Goal: Information Seeking & Learning: Compare options

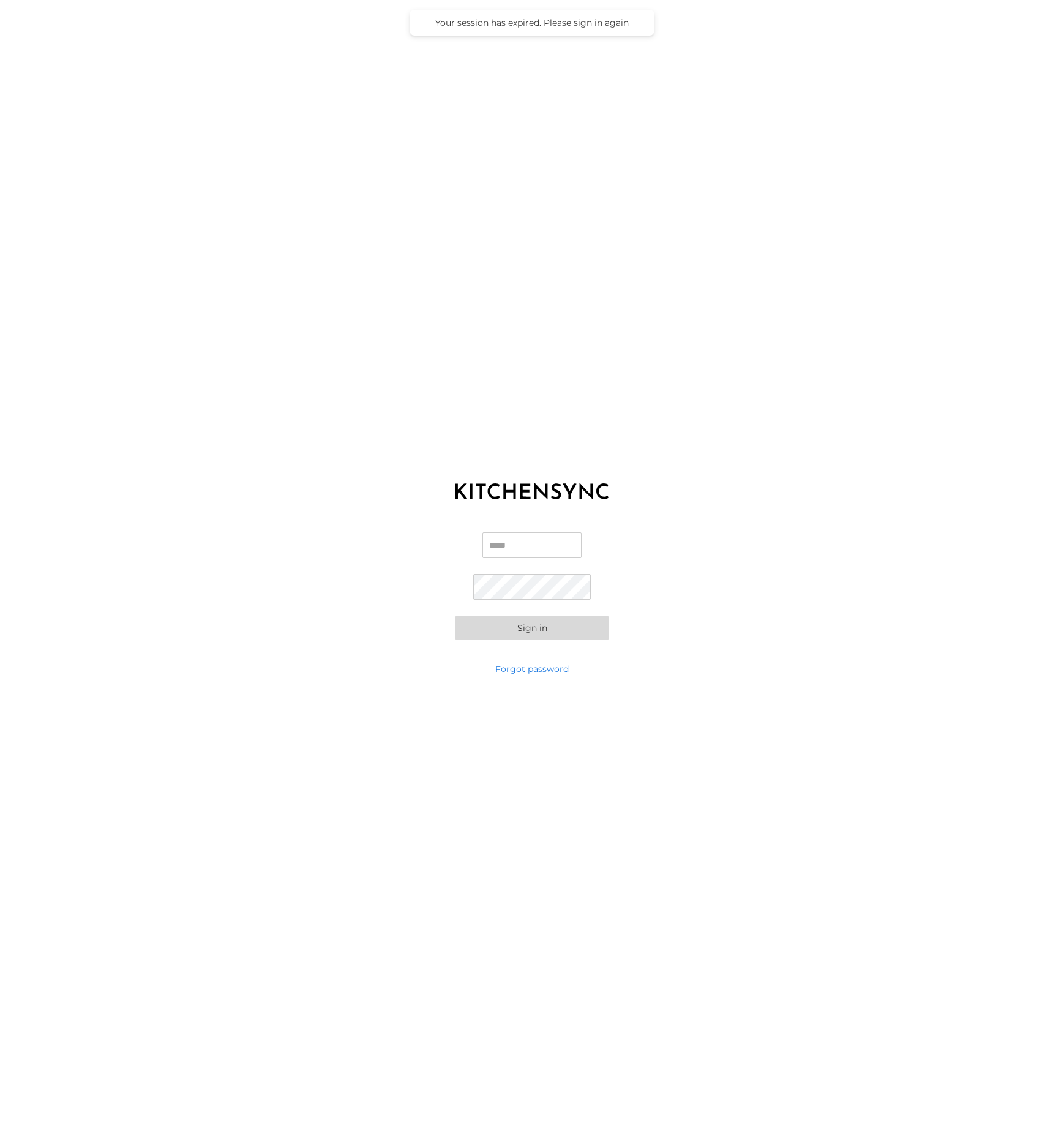
type input "**********"
click at [559, 627] on button "Sign in" at bounding box center [532, 628] width 153 height 24
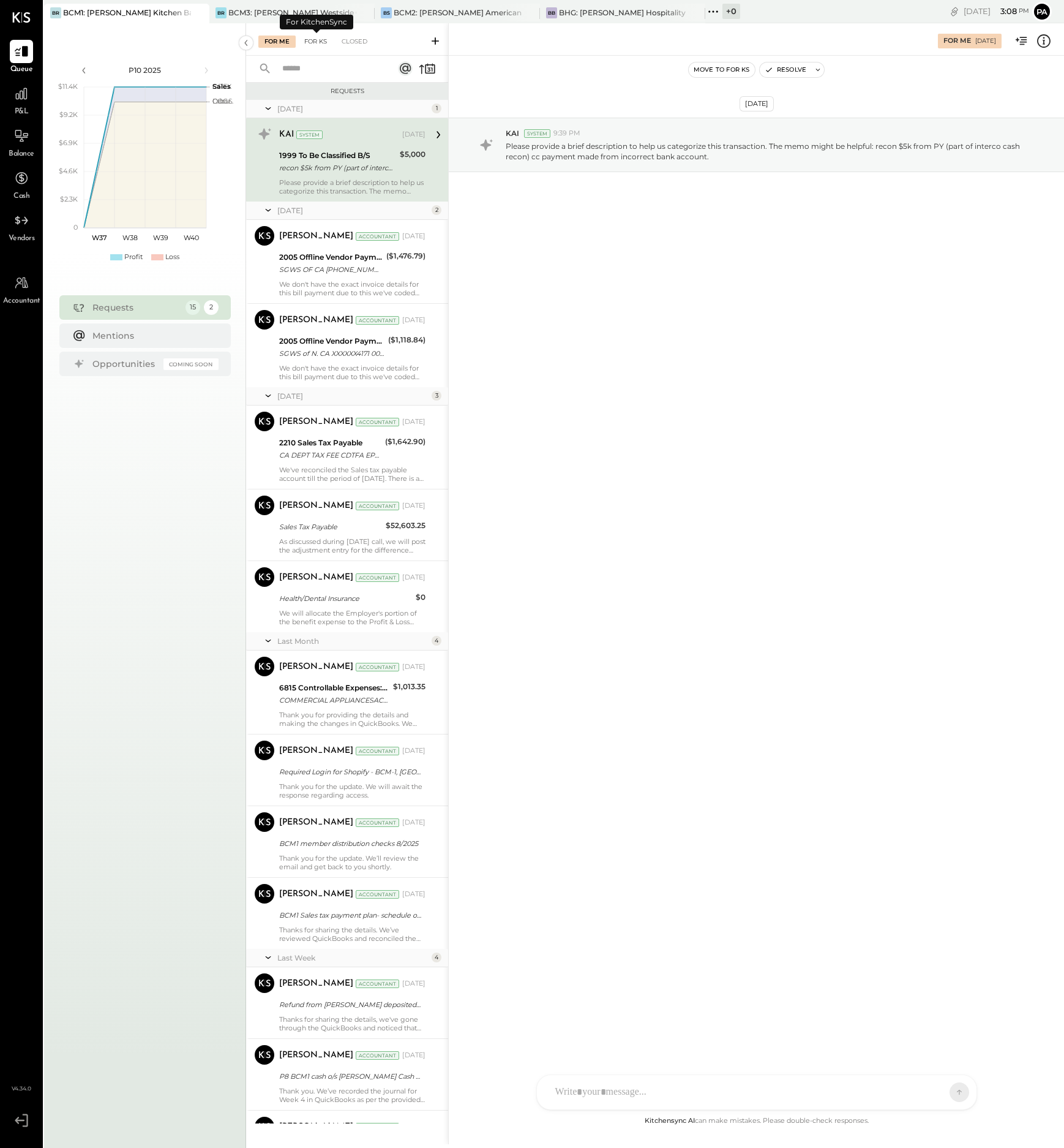
click at [320, 42] on div "For KS" at bounding box center [315, 42] width 35 height 13
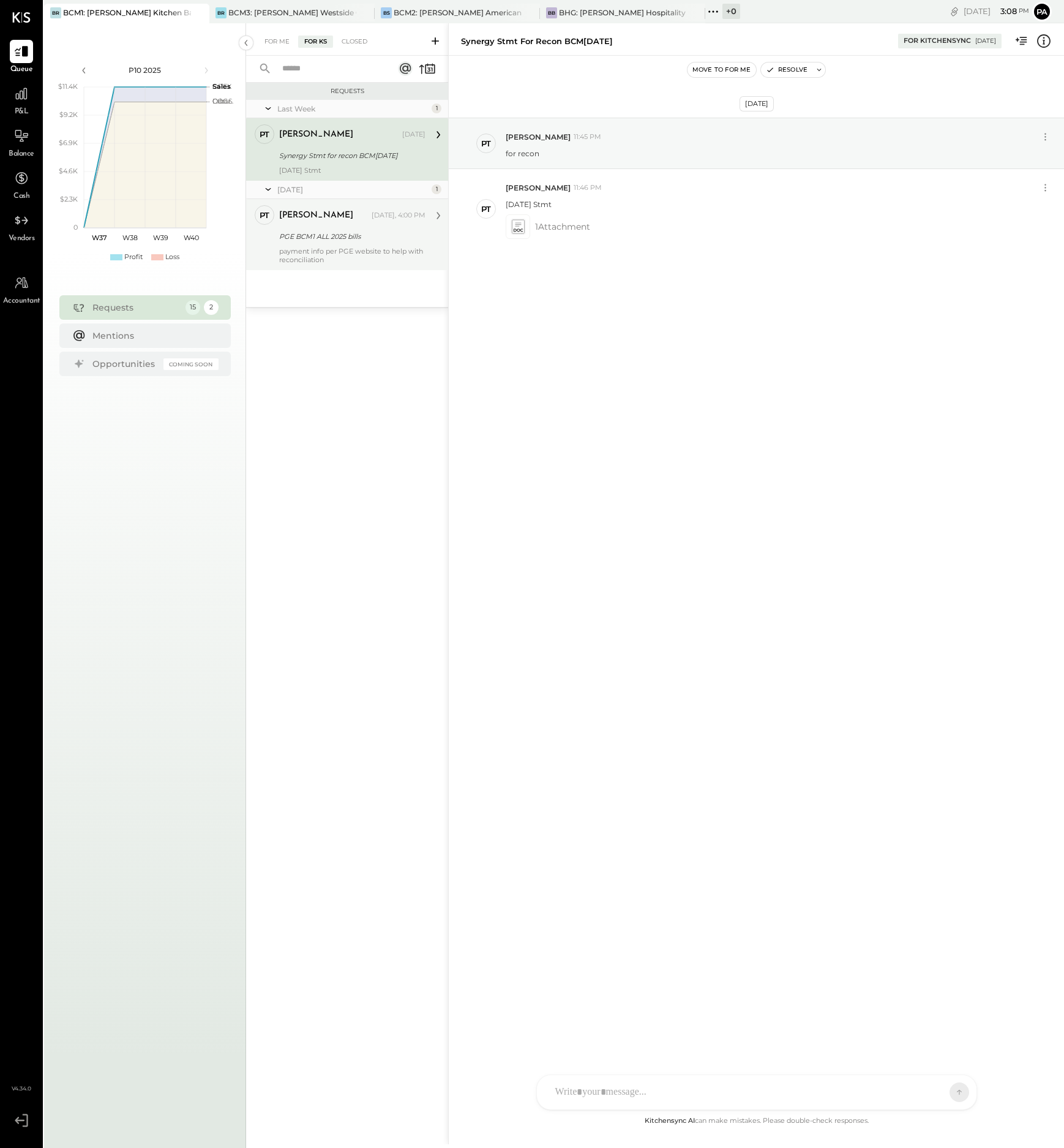
click at [349, 257] on div "payment info per PGE website to help with reconciliation" at bounding box center [352, 255] width 146 height 17
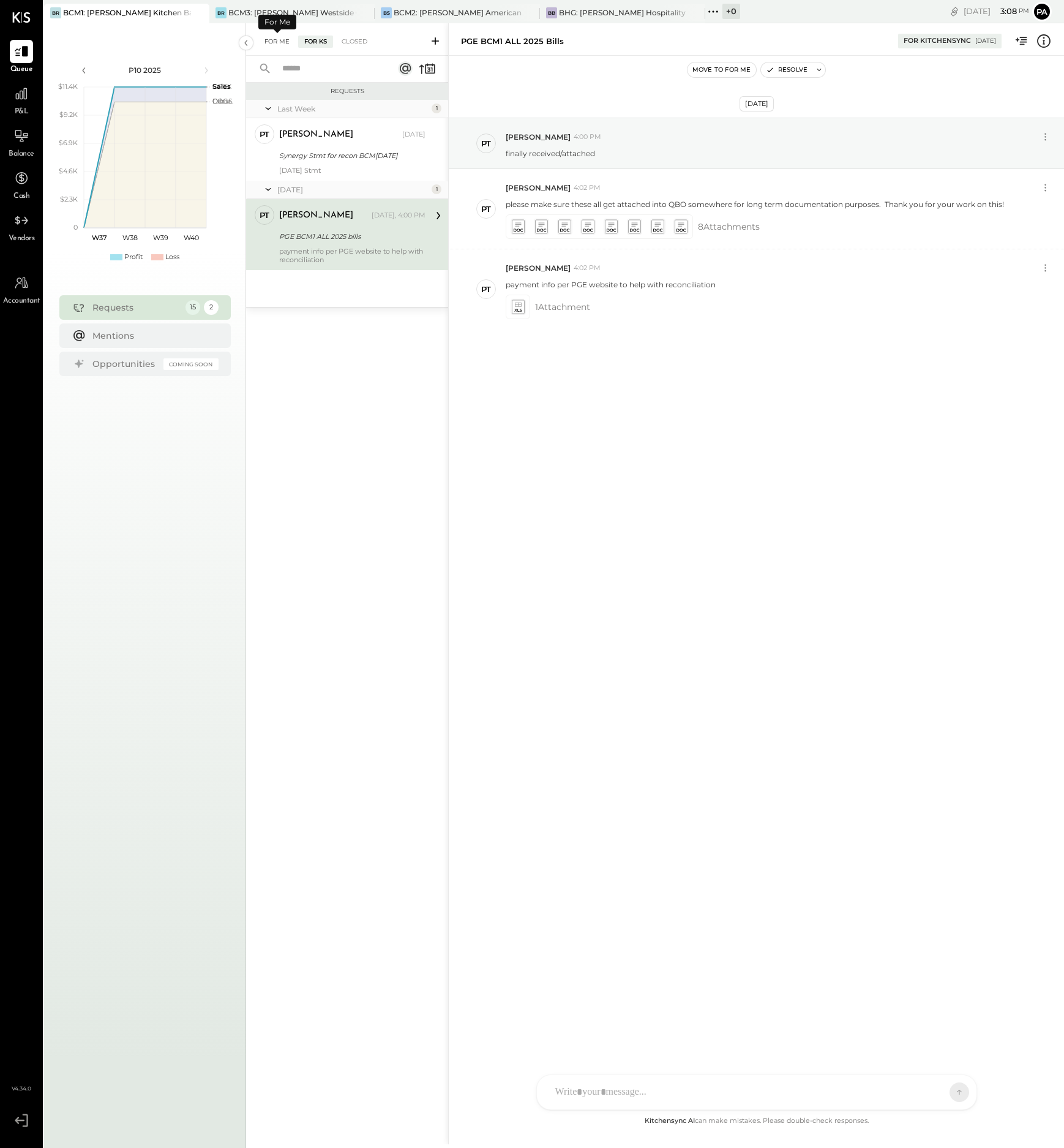
click at [282, 42] on div "For Me" at bounding box center [277, 42] width 38 height 13
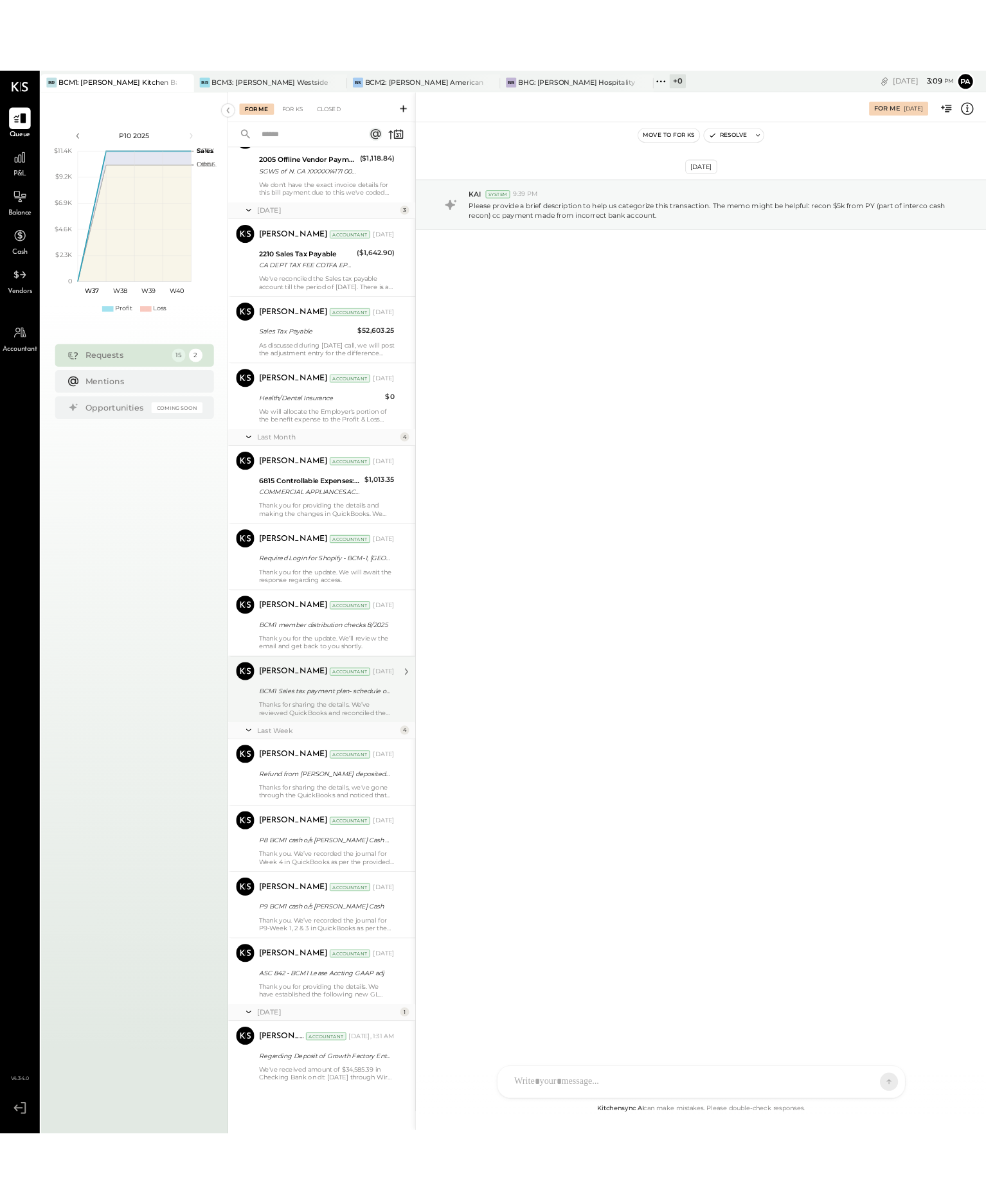
scroll to position [269, 0]
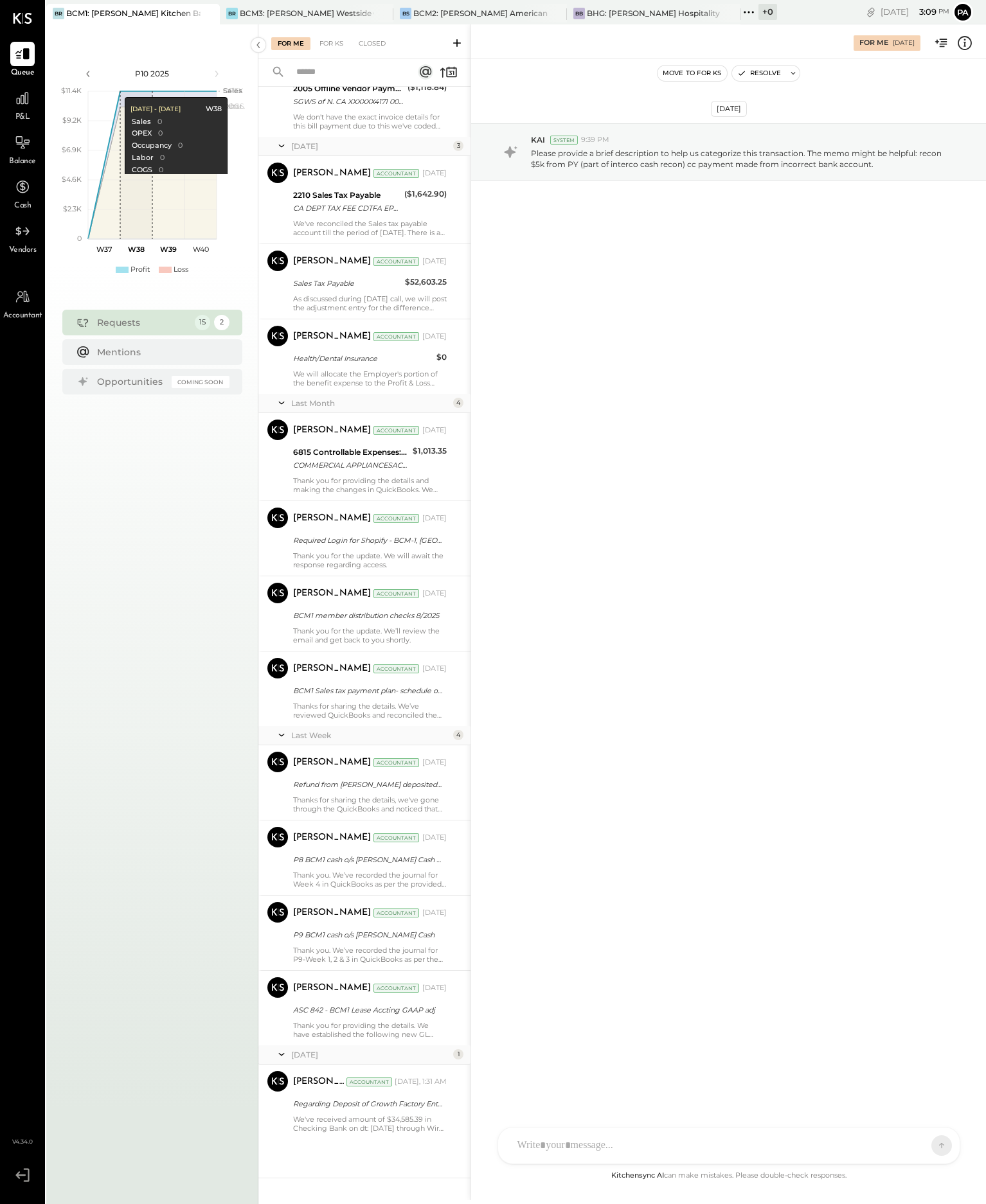
click at [132, 12] on div "BCM1: [PERSON_NAME] Kitchen Bar Market" at bounding box center [134, 13] width 134 height 11
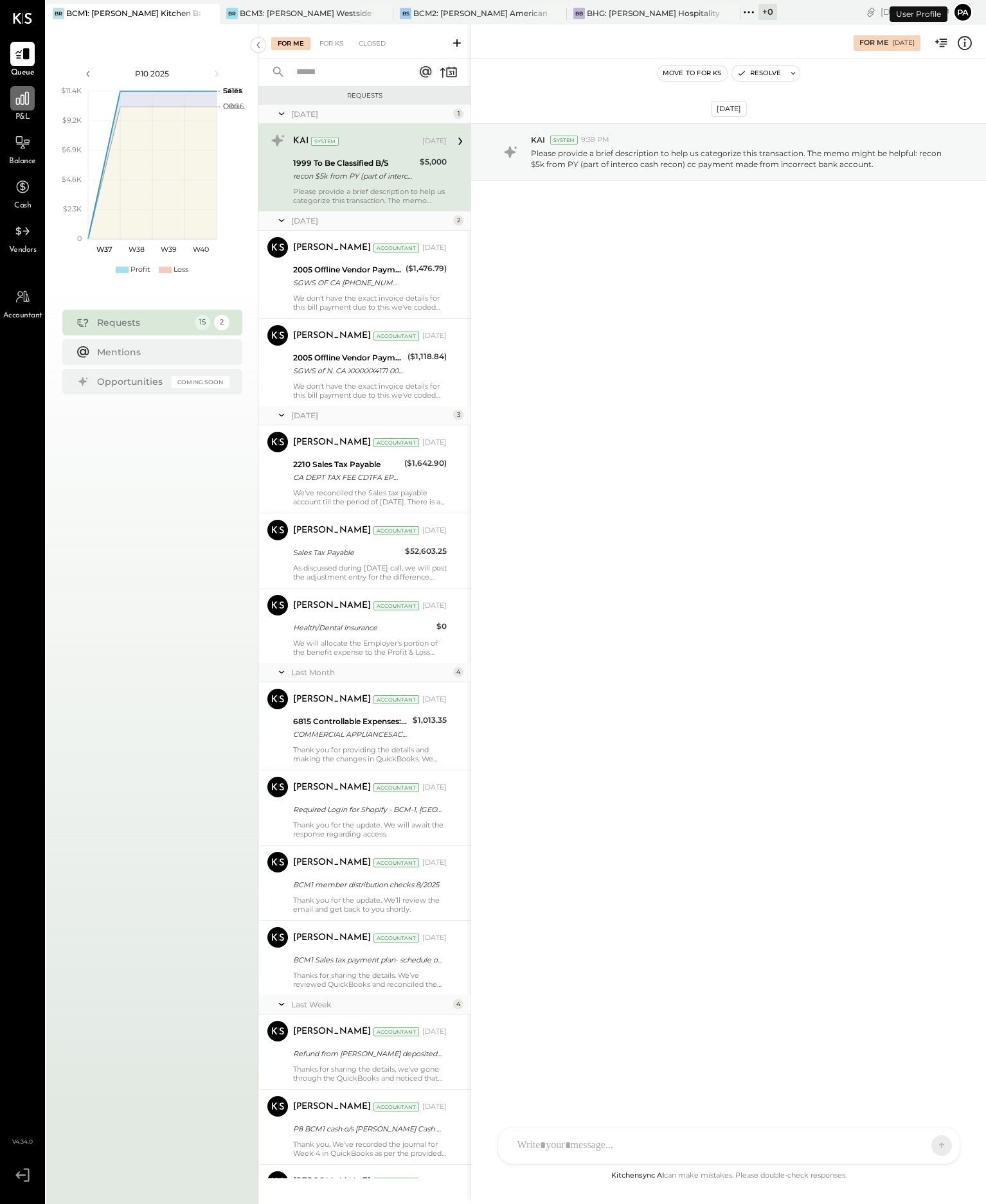
click at [24, 102] on icon at bounding box center [23, 99] width 13 height 13
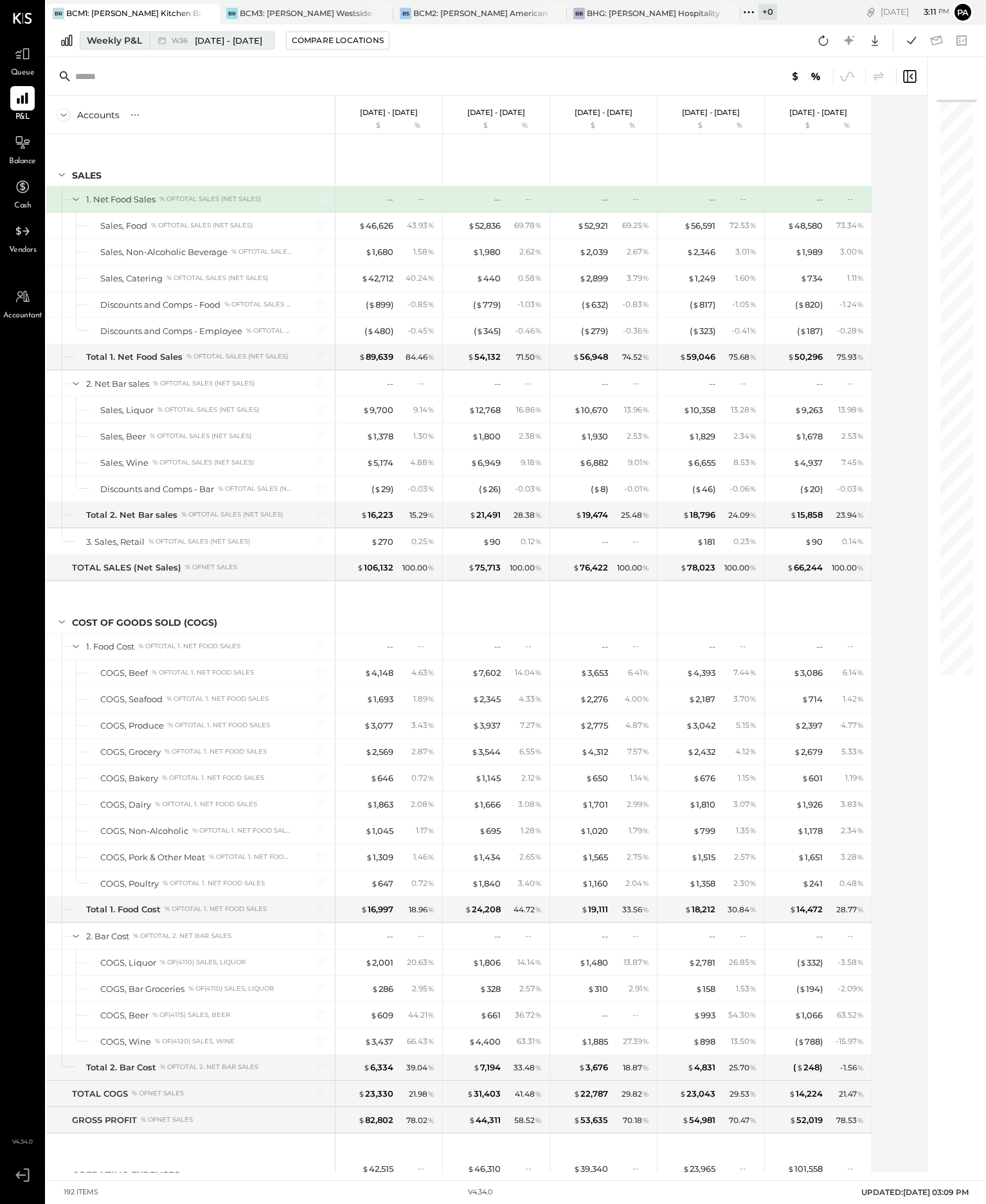
click at [127, 39] on div "Weekly P&L" at bounding box center [115, 41] width 56 height 13
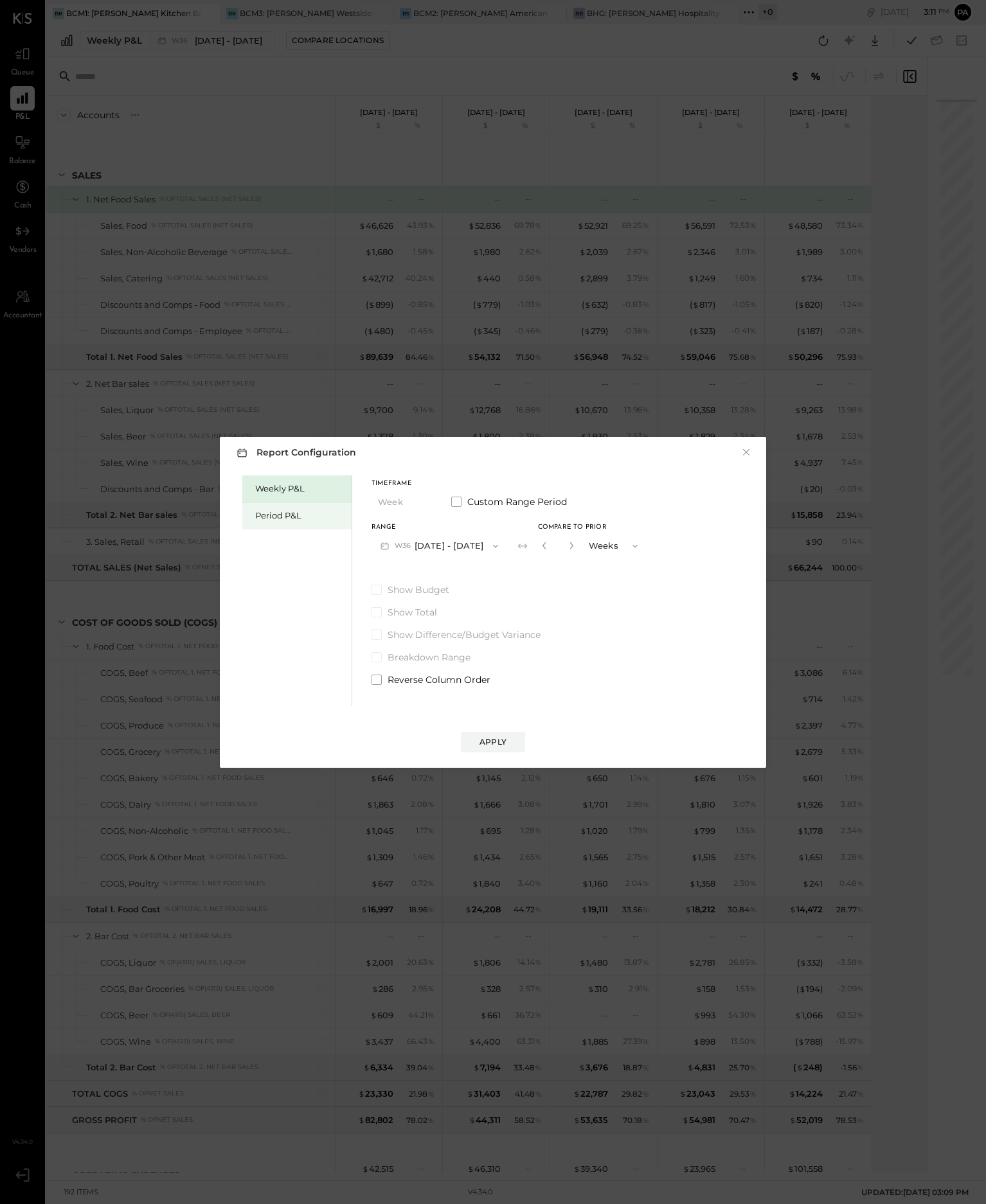
click at [290, 511] on div "Period P&L" at bounding box center [300, 515] width 90 height 12
click at [457, 501] on span at bounding box center [456, 502] width 10 height 10
click at [441, 546] on icon "button" at bounding box center [436, 546] width 10 height 10
click at [300, 487] on div "Weekly P&L" at bounding box center [300, 488] width 90 height 12
click at [460, 503] on span at bounding box center [456, 502] width 10 height 10
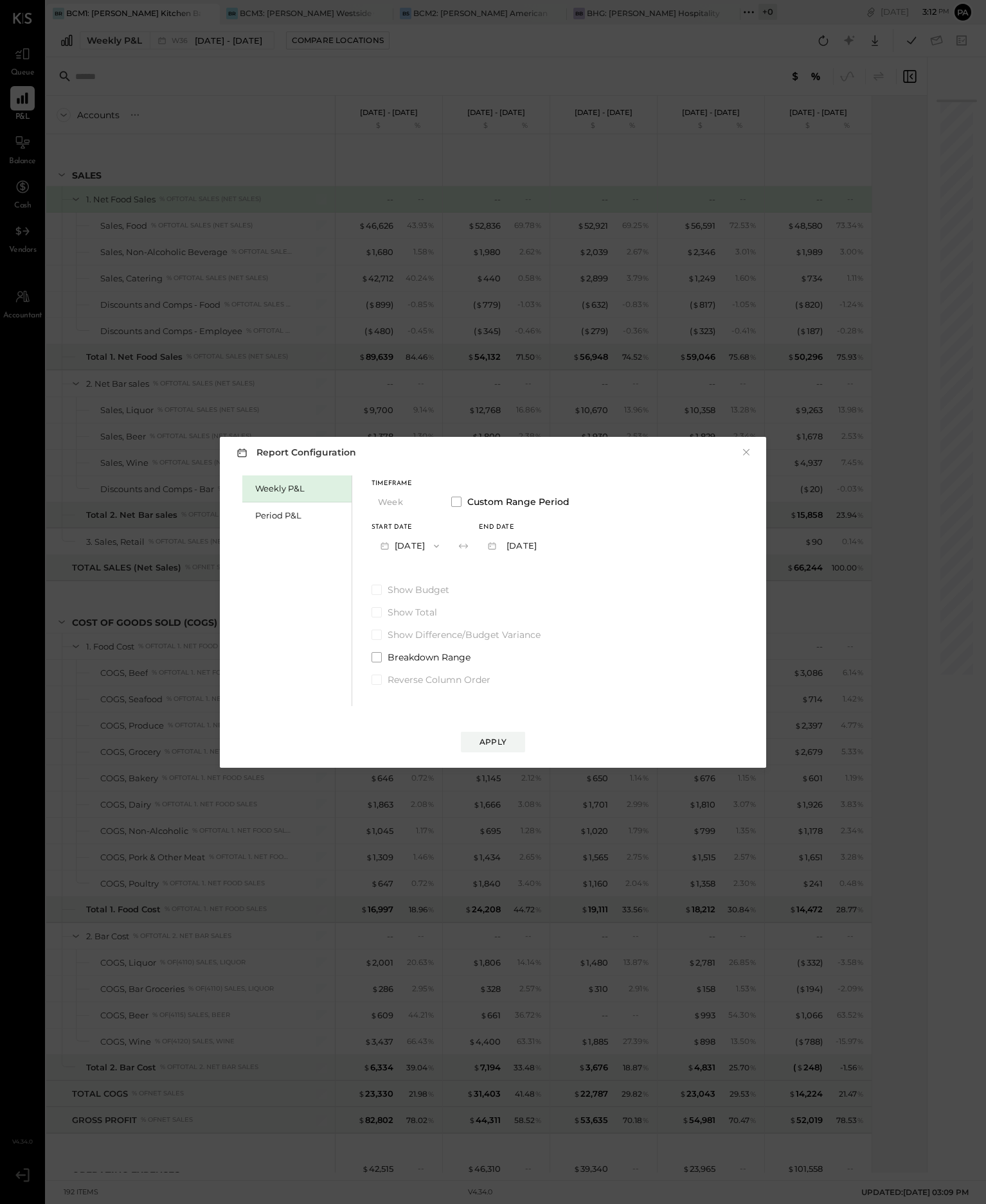
click at [441, 547] on icon "button" at bounding box center [436, 546] width 10 height 10
click at [414, 599] on span "[DATE]" at bounding box center [400, 601] width 27 height 11
click at [549, 545] on icon "button" at bounding box center [544, 546] width 10 height 10
click at [521, 573] on span "[DATE]" at bounding box center [507, 574] width 27 height 11
click at [495, 736] on div "Apply" at bounding box center [493, 742] width 27 height 11
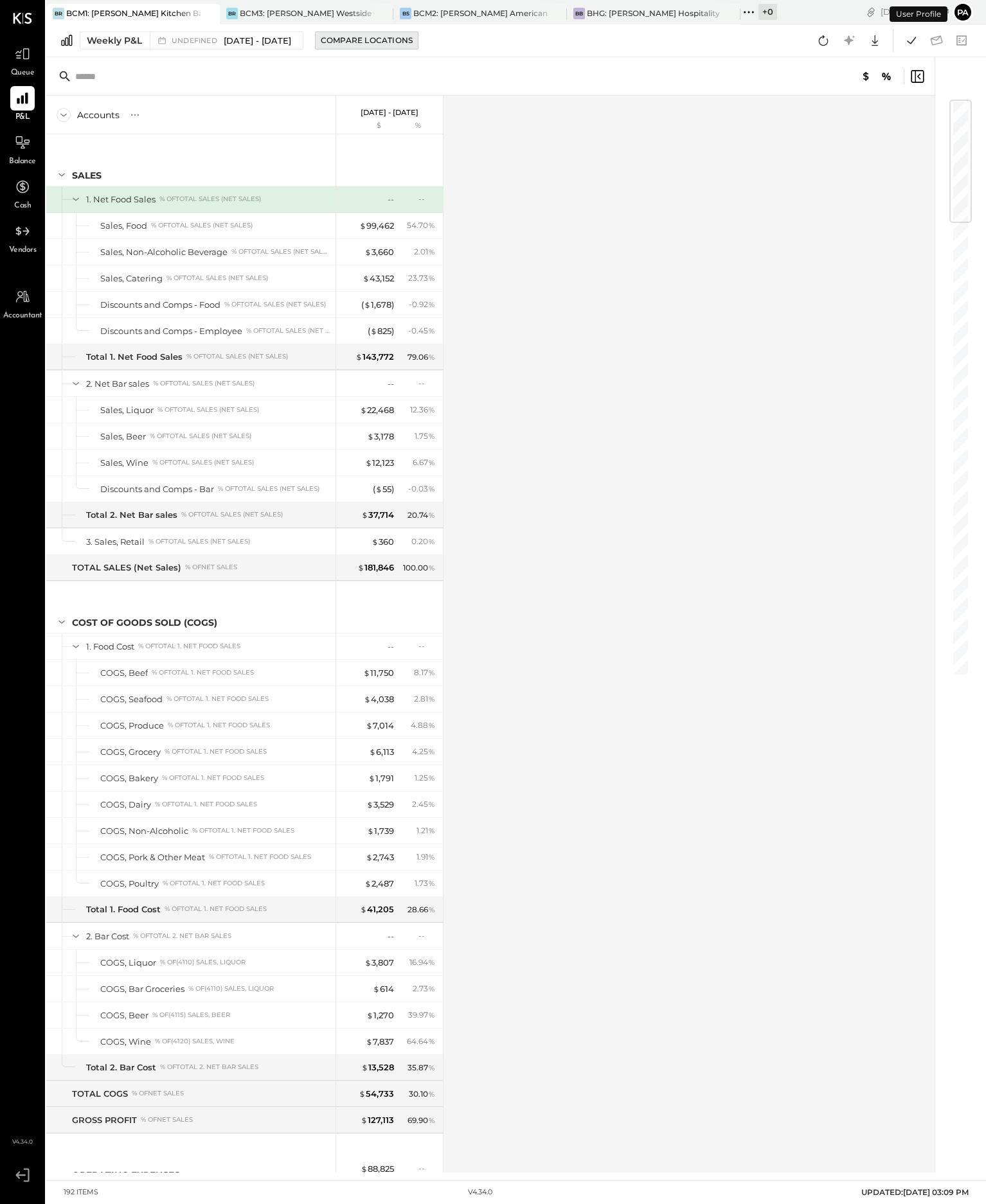
click at [396, 40] on div "Compare Locations" at bounding box center [367, 39] width 92 height 11
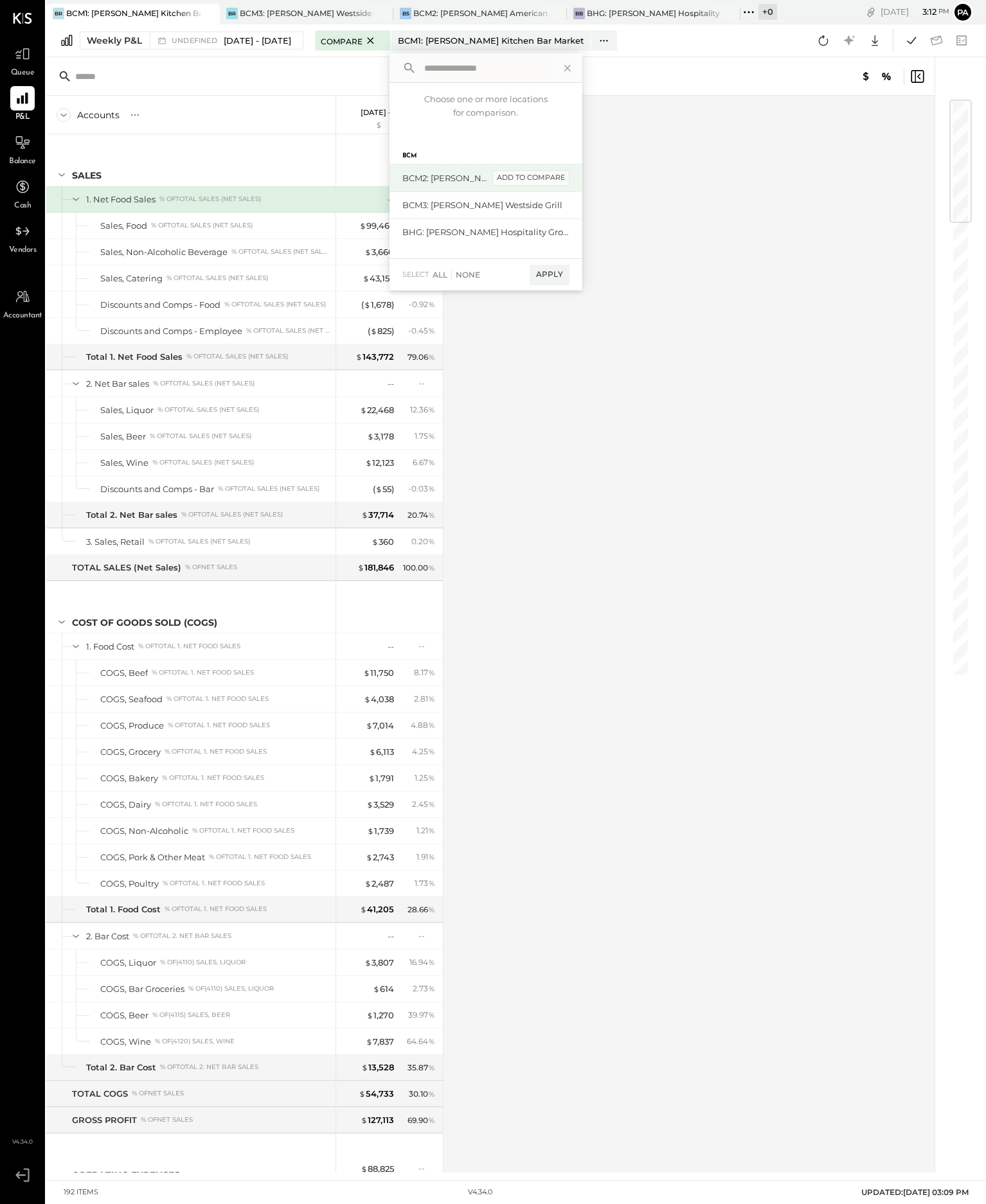
click at [536, 175] on div "add to compare" at bounding box center [531, 178] width 77 height 15
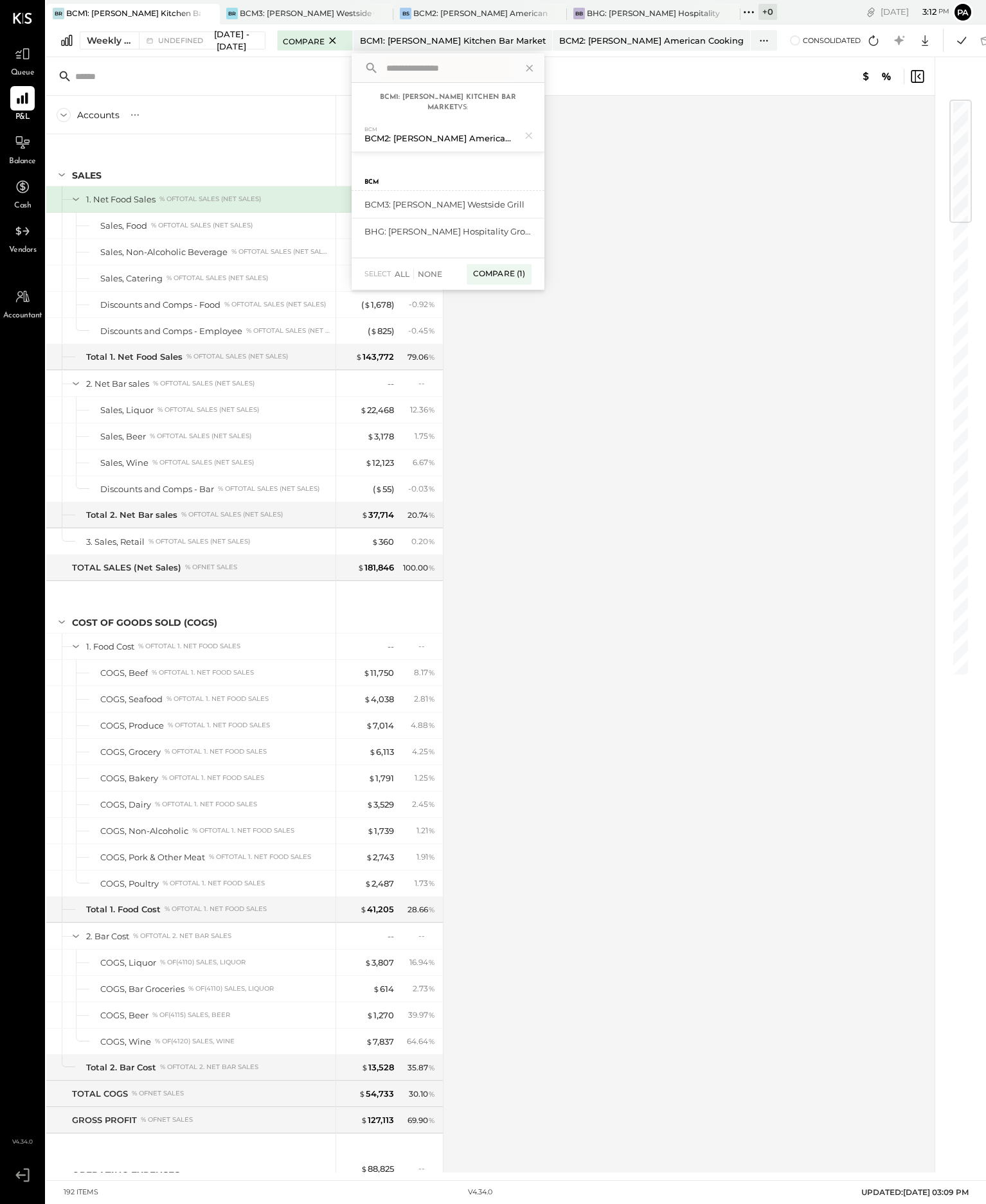
click at [0, 0] on div "add to compare" at bounding box center [0, 0] width 0 height 0
click at [494, 273] on div "Compare (2)" at bounding box center [498, 279] width 67 height 20
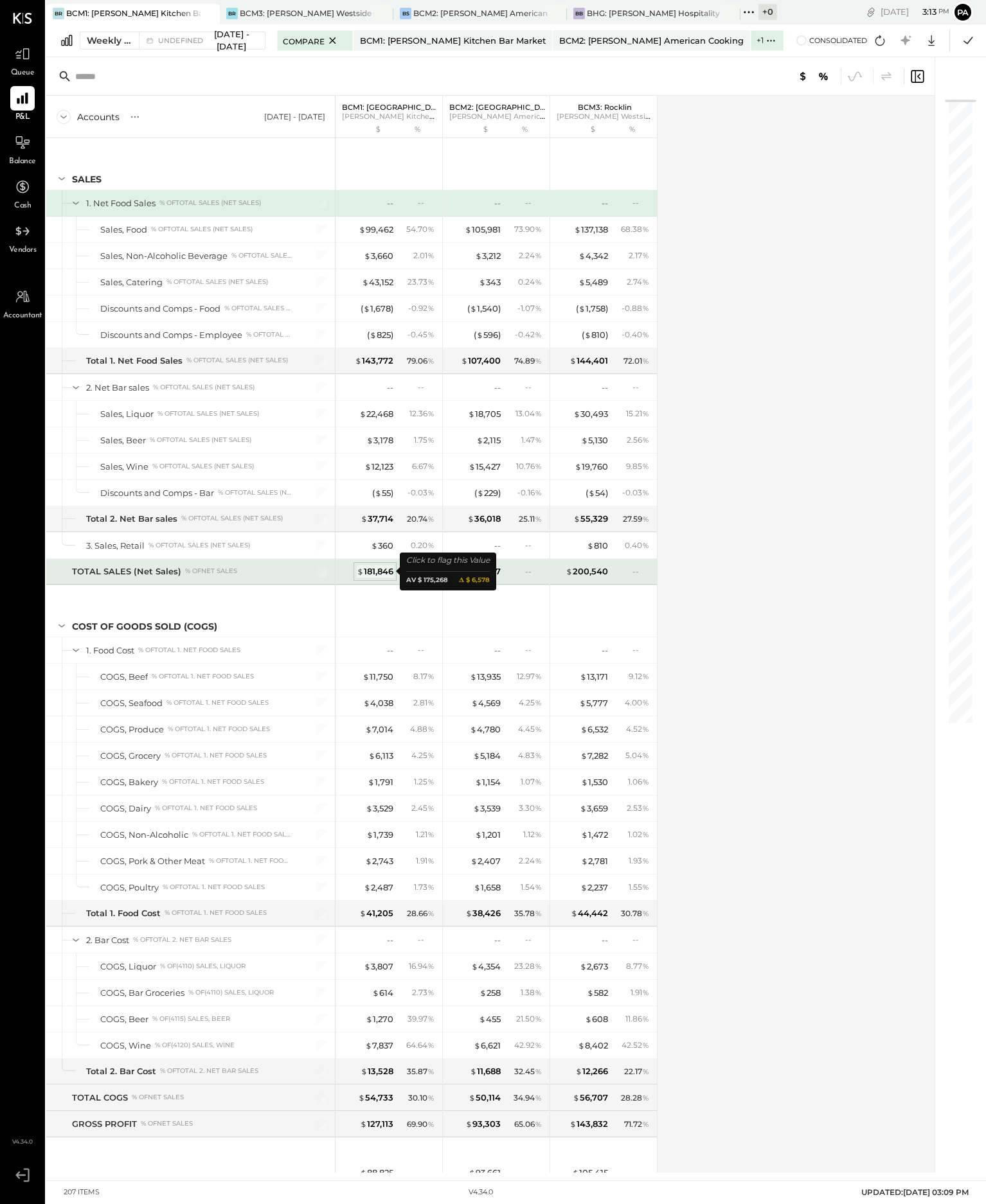
click at [376, 573] on div "$ 181,846" at bounding box center [375, 571] width 37 height 12
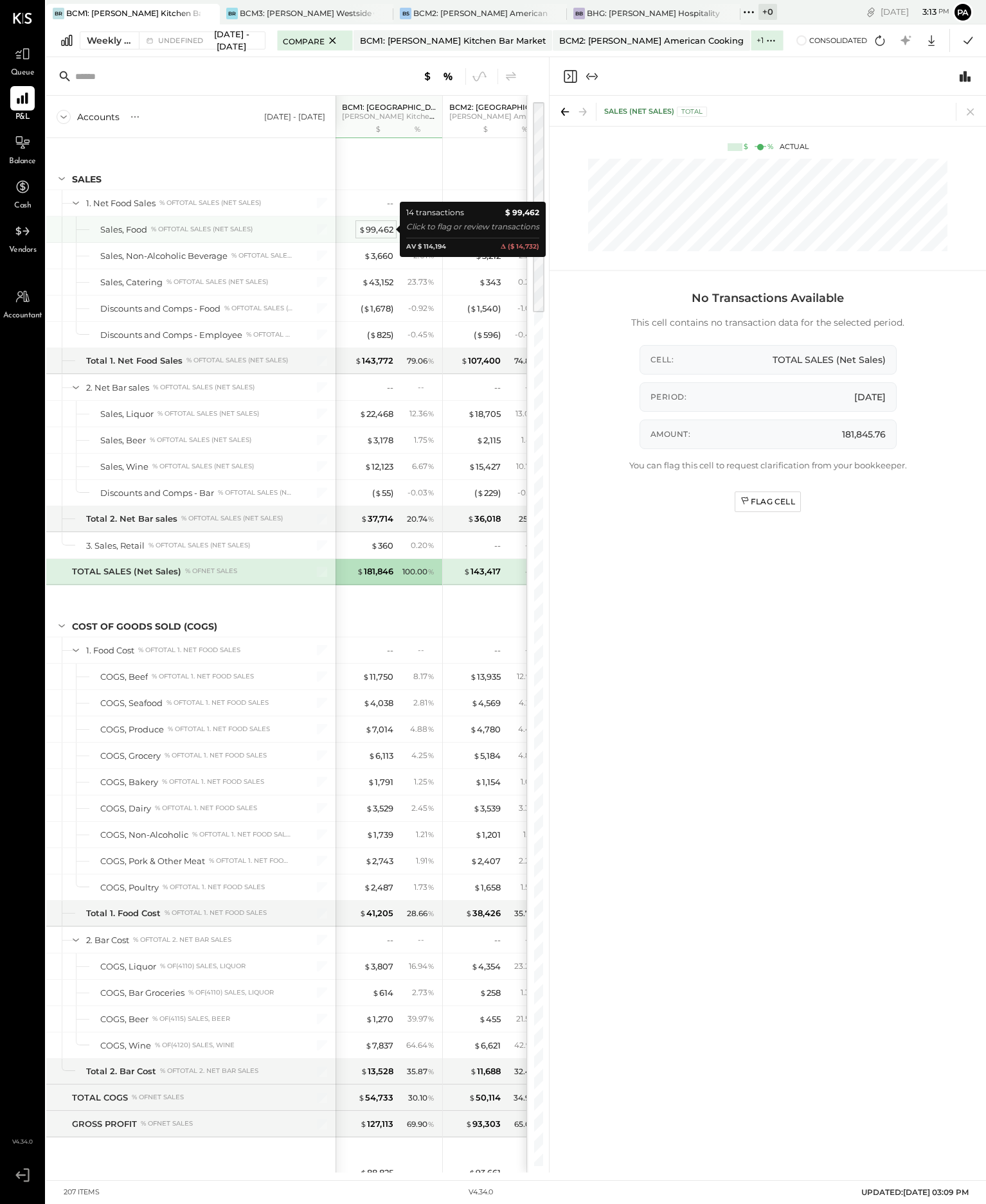
click at [382, 227] on div "$ 99,462" at bounding box center [376, 229] width 34 height 12
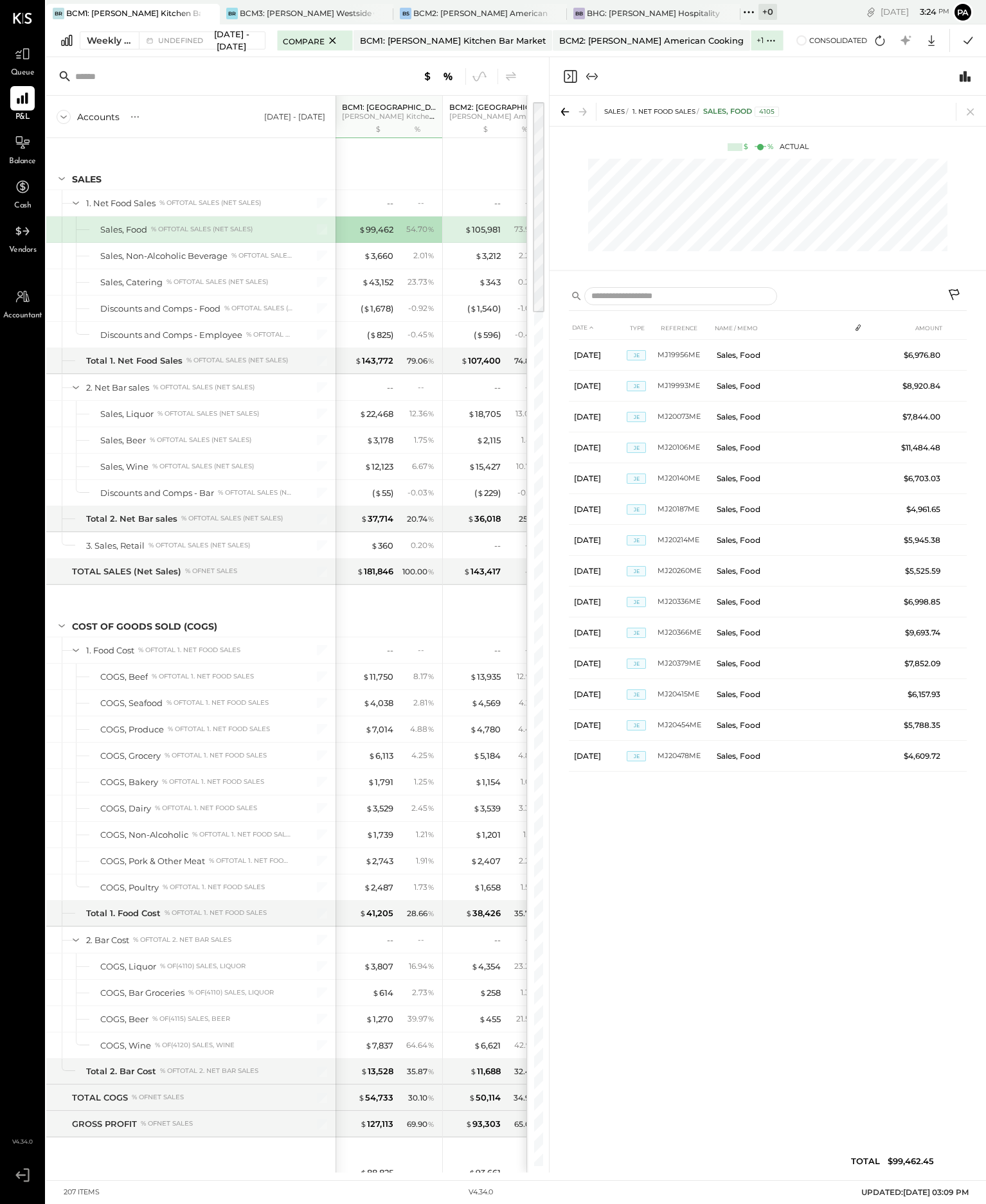
click at [22, 1169] on icon at bounding box center [23, 1175] width 23 height 19
